Goal: Task Accomplishment & Management: Manage account settings

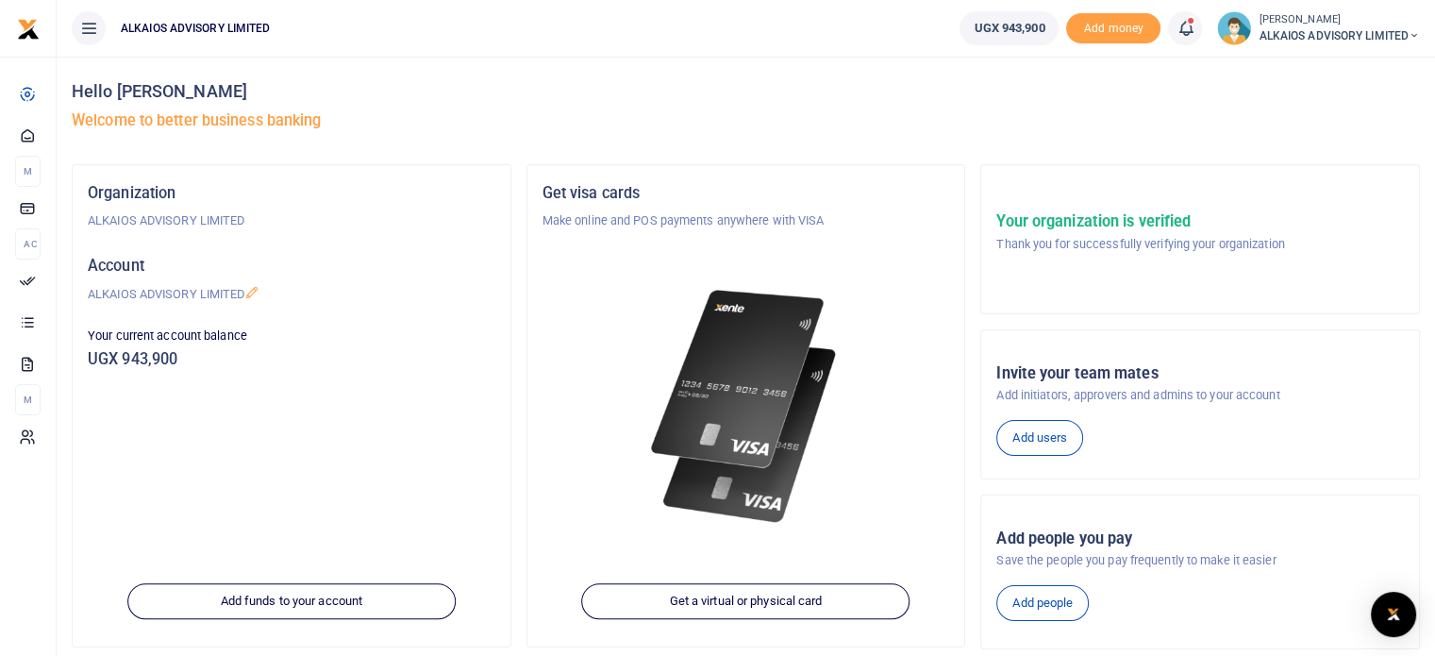
click at [1181, 25] on icon at bounding box center [1185, 28] width 19 height 21
click at [1040, 127] on h6 "Transactions to act upon" at bounding box center [1081, 124] width 209 height 15
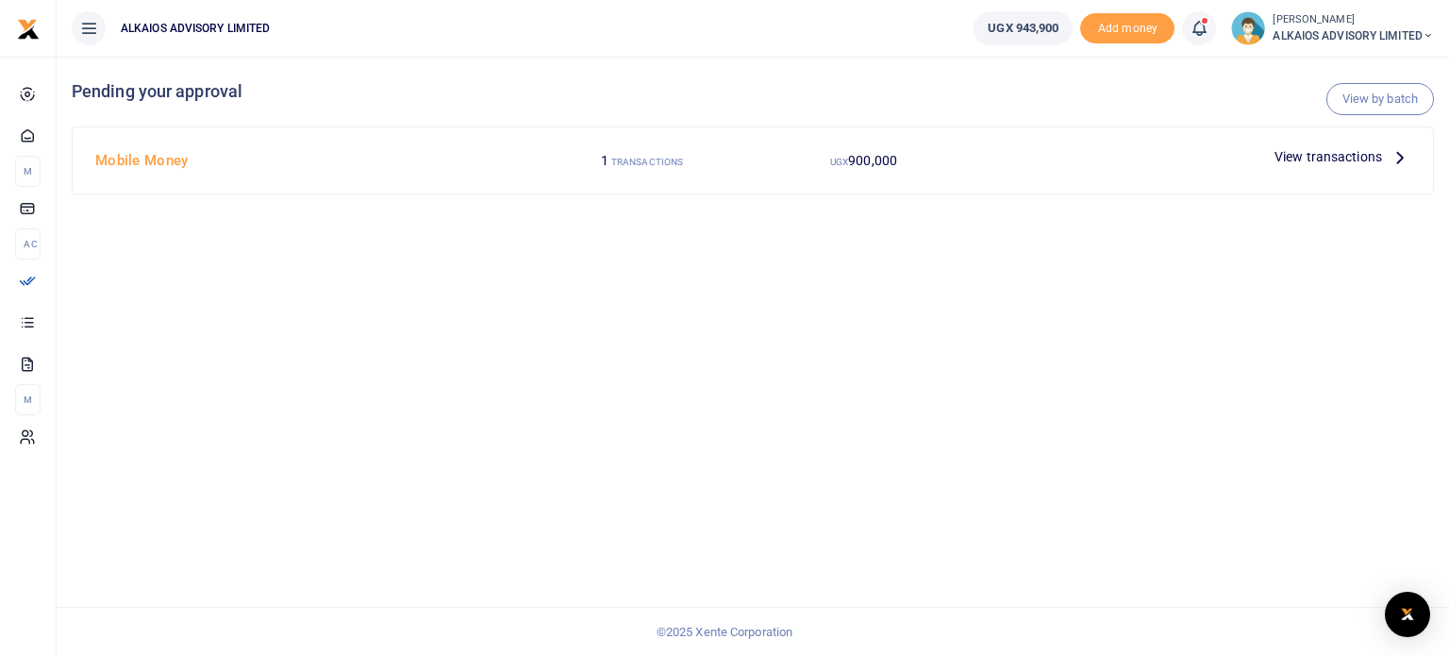
click at [1353, 158] on span "View transactions" at bounding box center [1329, 156] width 108 height 21
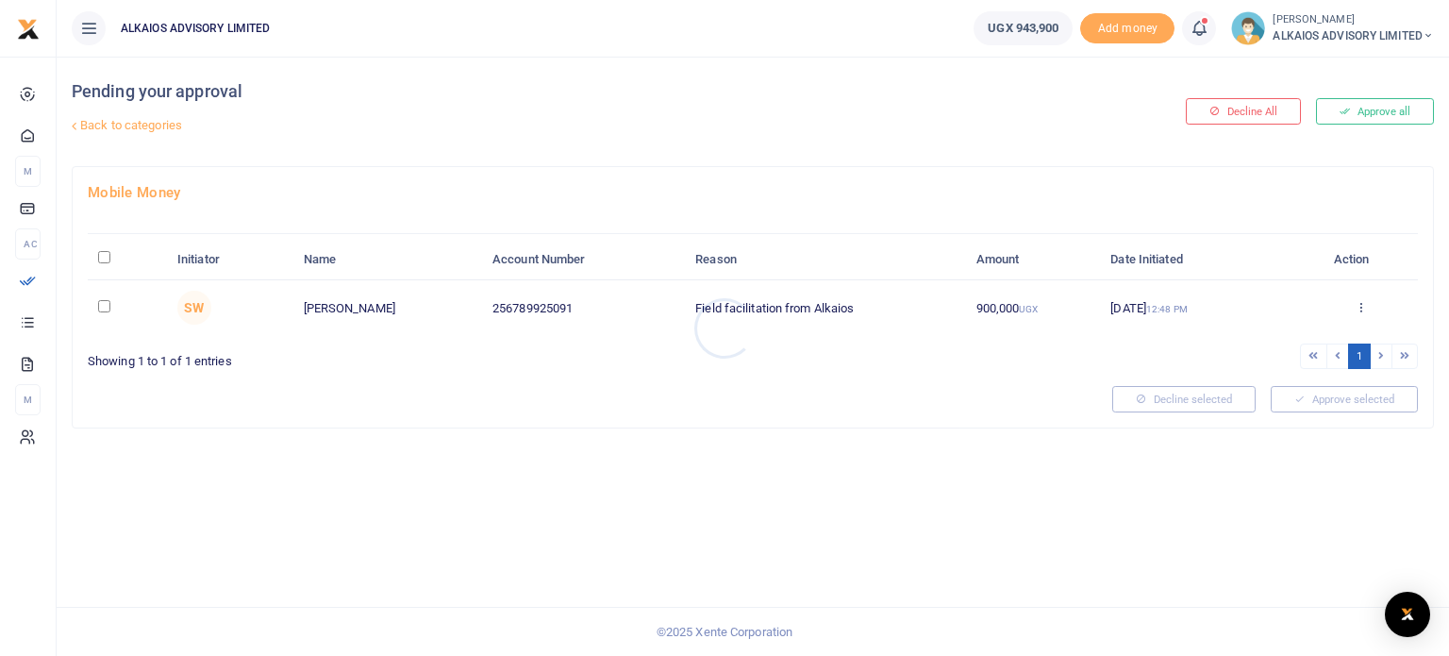
click at [97, 259] on div at bounding box center [724, 328] width 1449 height 656
click at [108, 307] on input "checkbox" at bounding box center [104, 306] width 12 height 12
checkbox input "true"
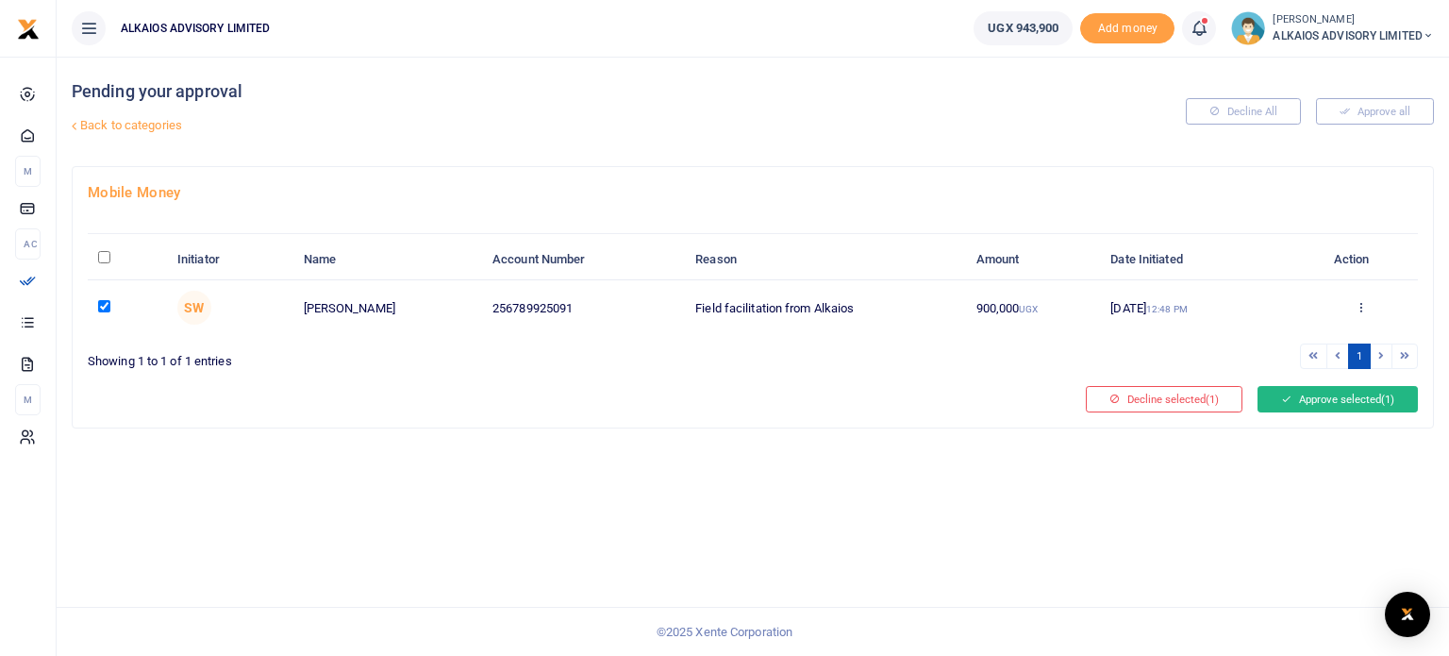
click at [1309, 396] on button "Approve selected (1)" at bounding box center [1338, 399] width 160 height 26
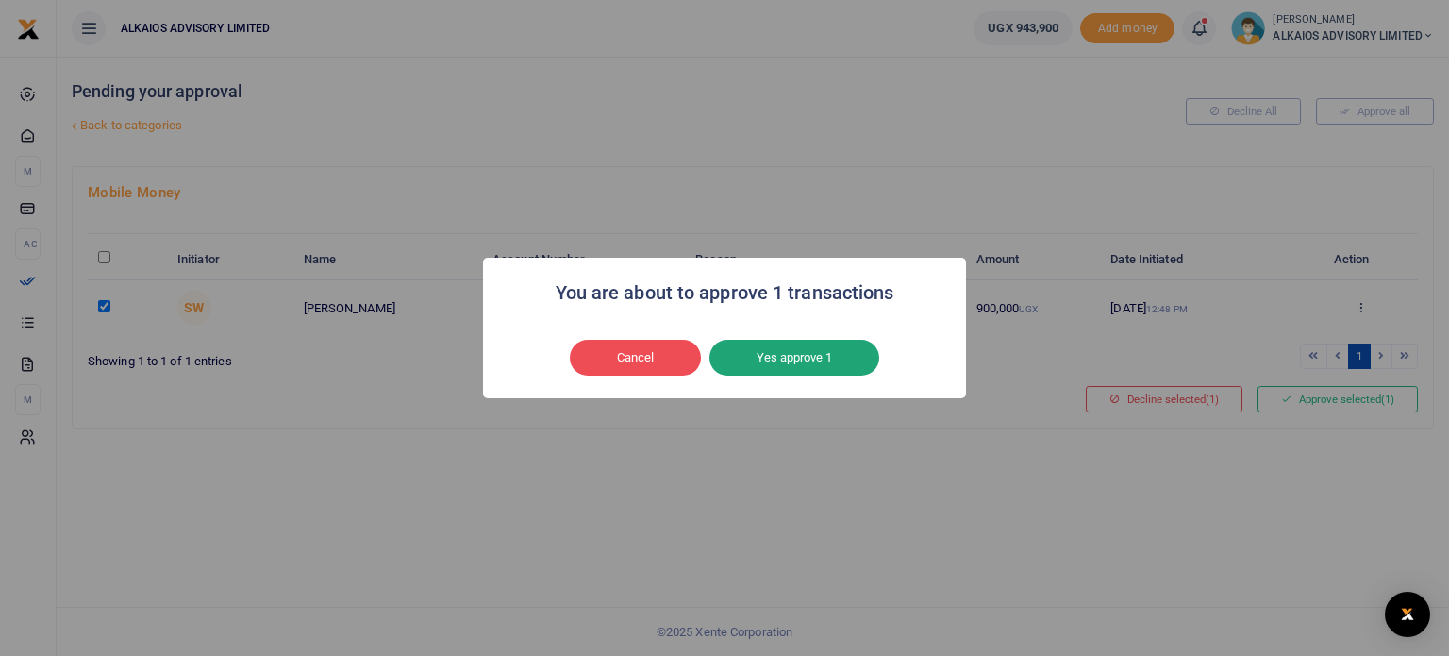
click at [737, 354] on button "Yes approve 1" at bounding box center [795, 358] width 170 height 36
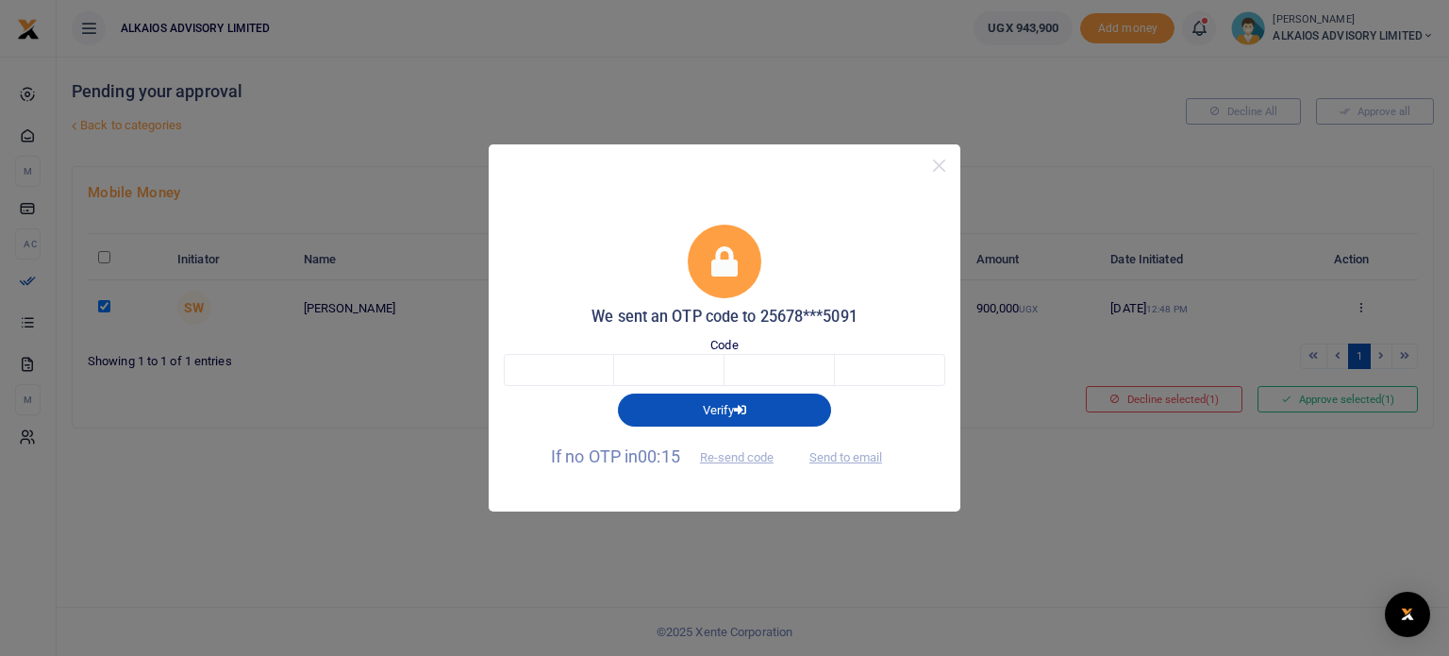
click at [544, 336] on div "Code" at bounding box center [725, 361] width 442 height 51
click at [574, 373] on input "text" at bounding box center [559, 370] width 110 height 32
type input "8"
type input "3"
type input "9"
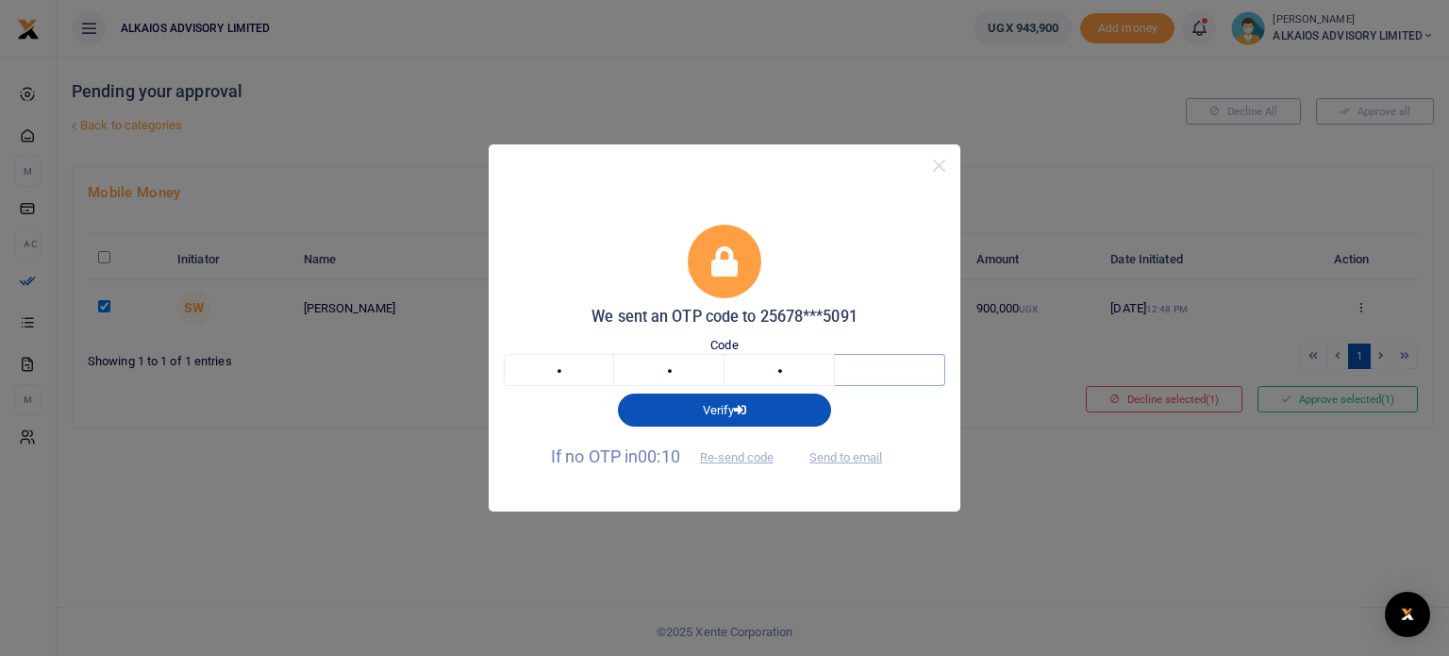
type input "1"
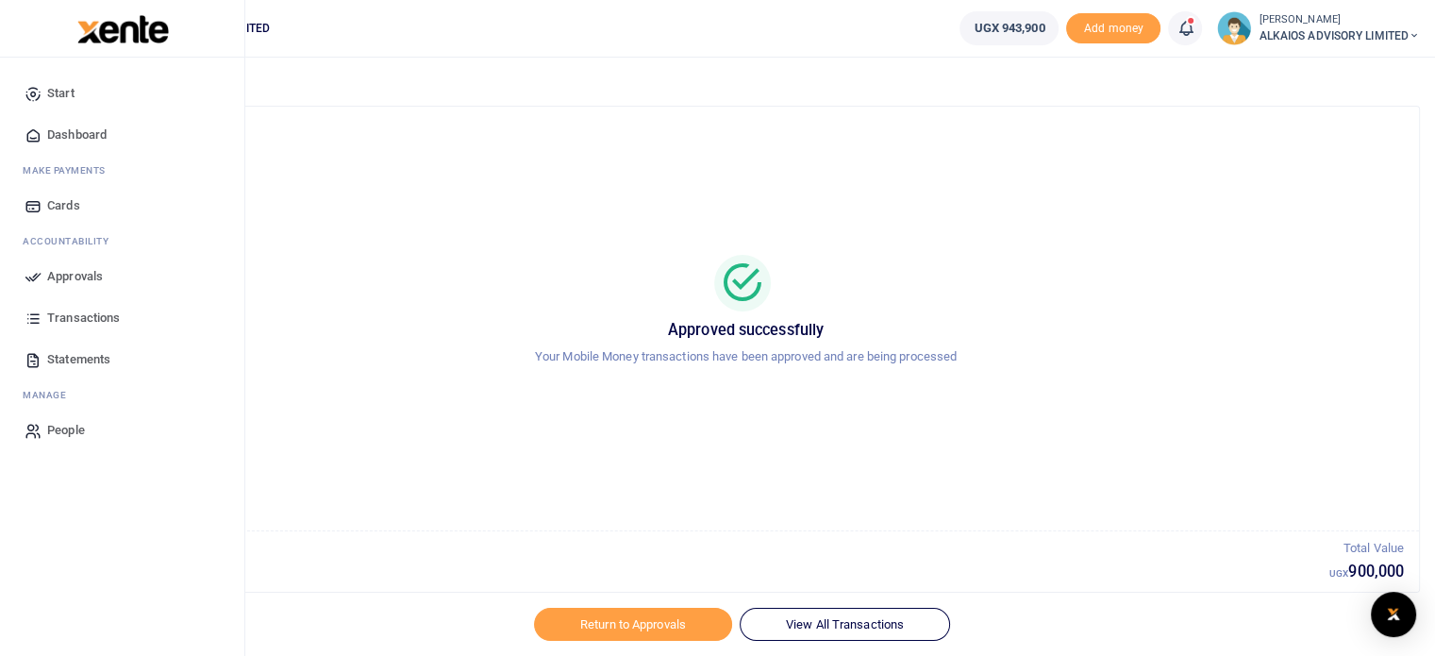
click at [71, 101] on span "Start" at bounding box center [60, 93] width 27 height 19
